Goal: Task Accomplishment & Management: Use online tool/utility

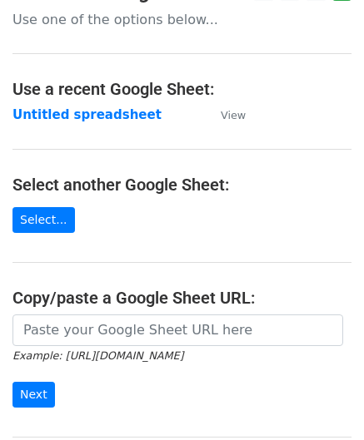
scroll to position [83, 0]
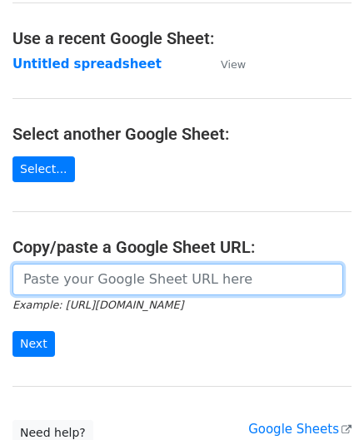
click at [97, 275] on input "url" at bounding box center [177, 280] width 330 height 32
paste input "[URL][DOMAIN_NAME]"
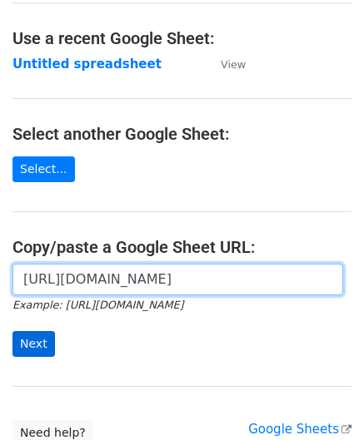
type input "[URL][DOMAIN_NAME]"
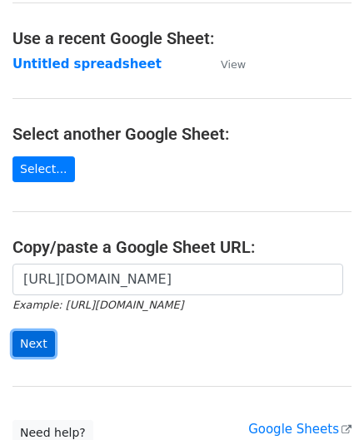
scroll to position [0, 0]
click at [42, 339] on input "Next" at bounding box center [33, 344] width 42 height 26
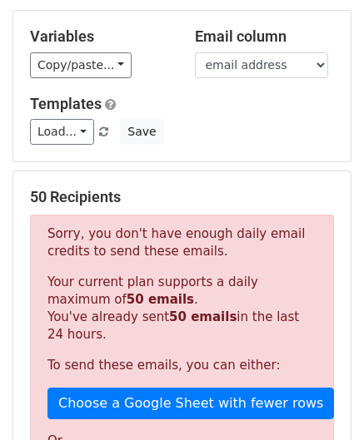
scroll to position [562, 0]
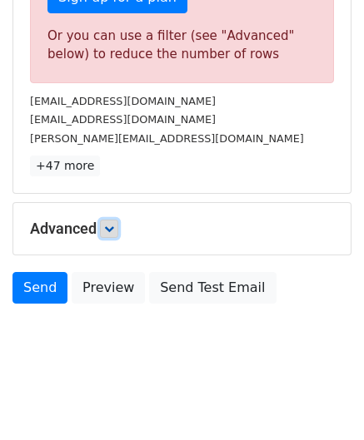
click at [117, 225] on link at bounding box center [109, 229] width 18 height 18
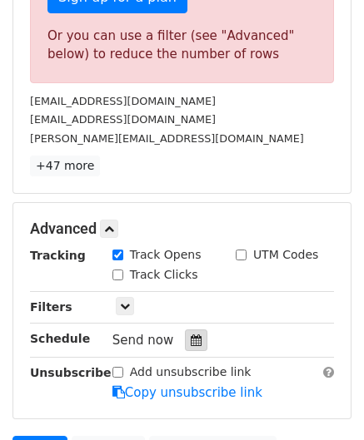
click at [191, 334] on icon at bounding box center [196, 340] width 11 height 12
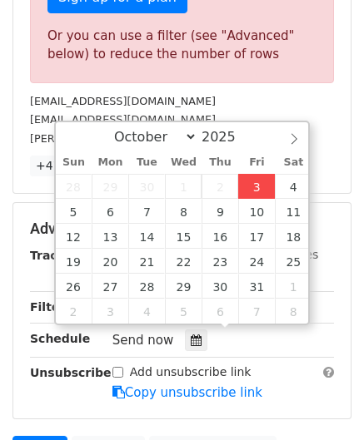
type input "2025-10-03 12:00"
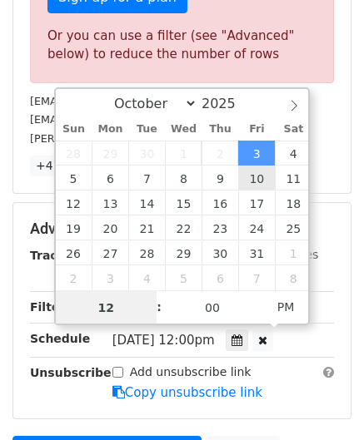
paste input "0"
type input "10"
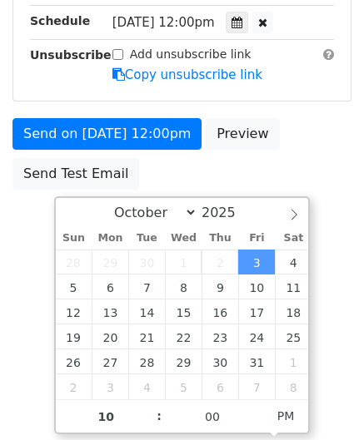
type input "2025-10-03 22:00"
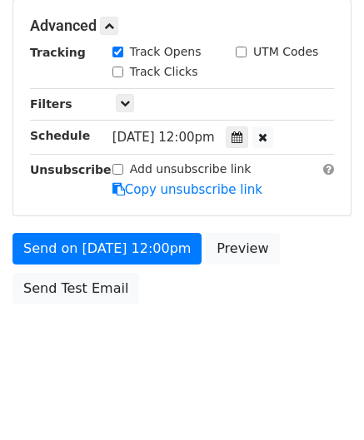
drag, startPoint x: 336, startPoint y: 292, endPoint x: 336, endPoint y: 309, distance: 17.5
click at [343, 328] on body "New Campaign Daily emails left: 0 Google Sheet: Untitled spreadsheet Variables …" at bounding box center [182, 27] width 364 height 705
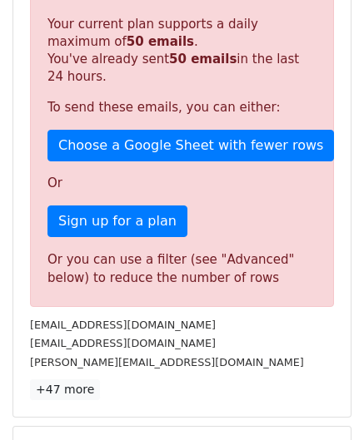
scroll to position [763, 0]
